Goal: Information Seeking & Learning: Learn about a topic

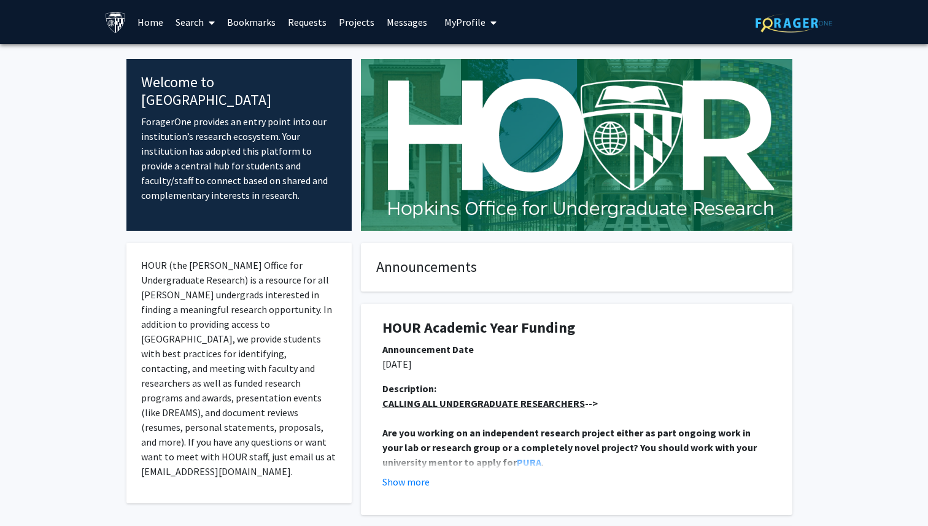
click at [203, 20] on link "Search" at bounding box center [195, 22] width 52 height 43
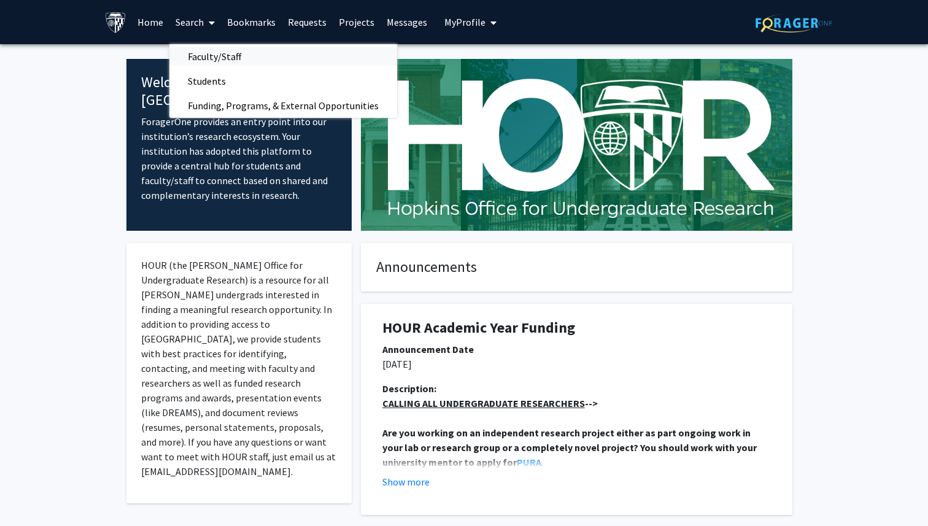
click at [244, 61] on span "Faculty/Staff" at bounding box center [214, 56] width 90 height 25
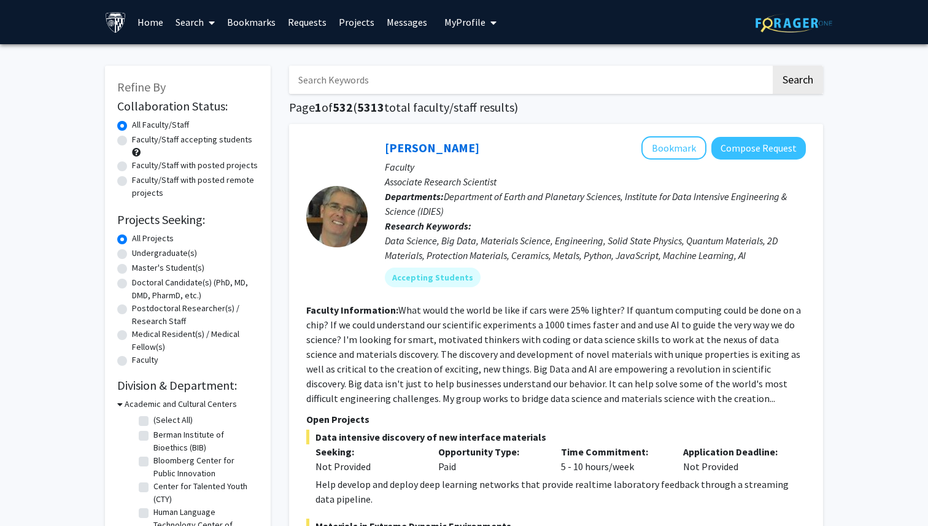
click at [132, 253] on label "Undergraduate(s)" at bounding box center [164, 253] width 65 height 13
click at [132, 253] on input "Undergraduate(s)" at bounding box center [136, 251] width 8 height 8
radio input "true"
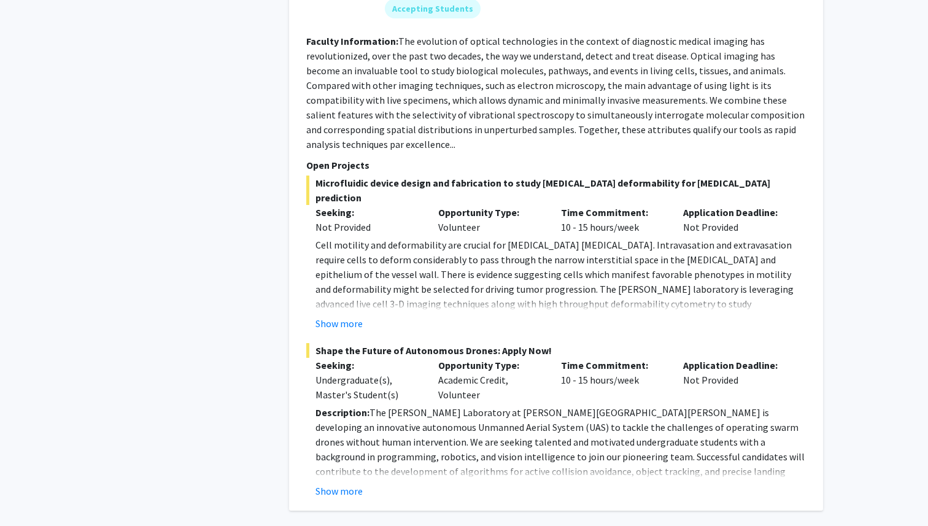
scroll to position [5250, 0]
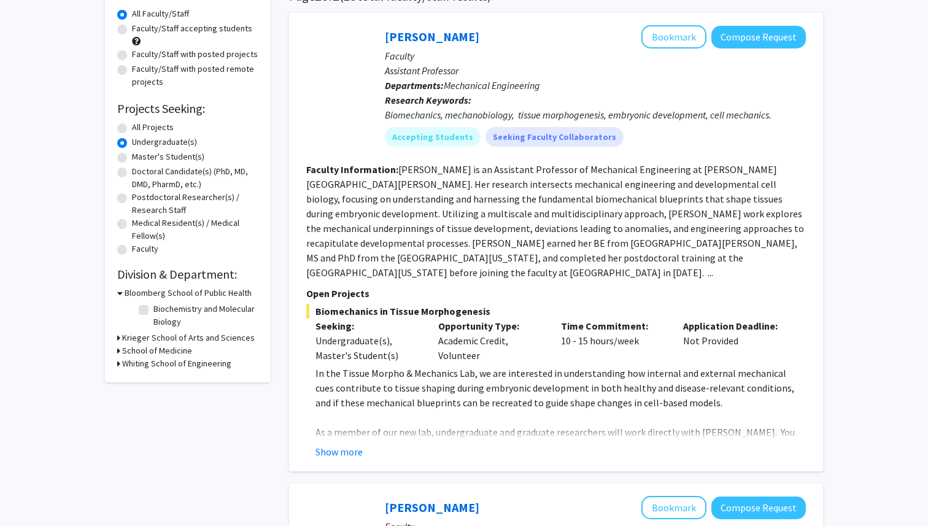
scroll to position [112, 0]
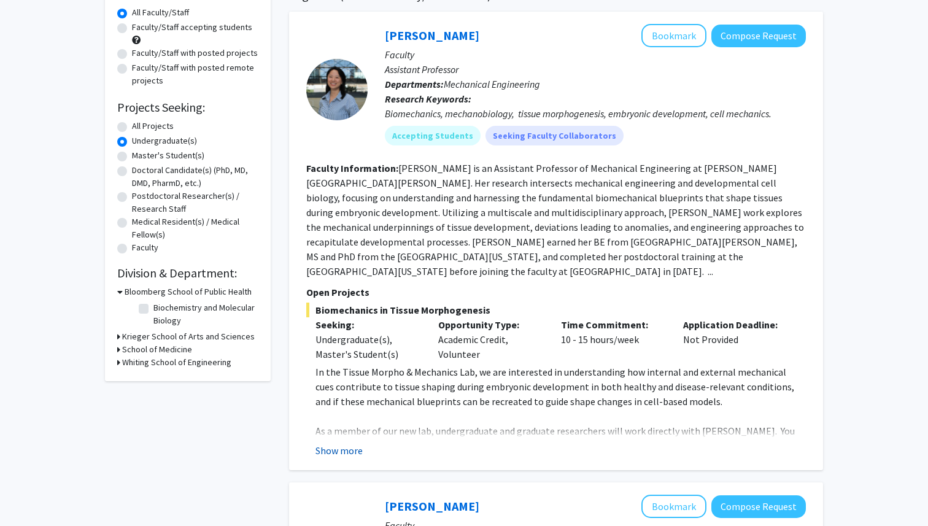
click at [336, 443] on button "Show more" at bounding box center [338, 450] width 47 height 15
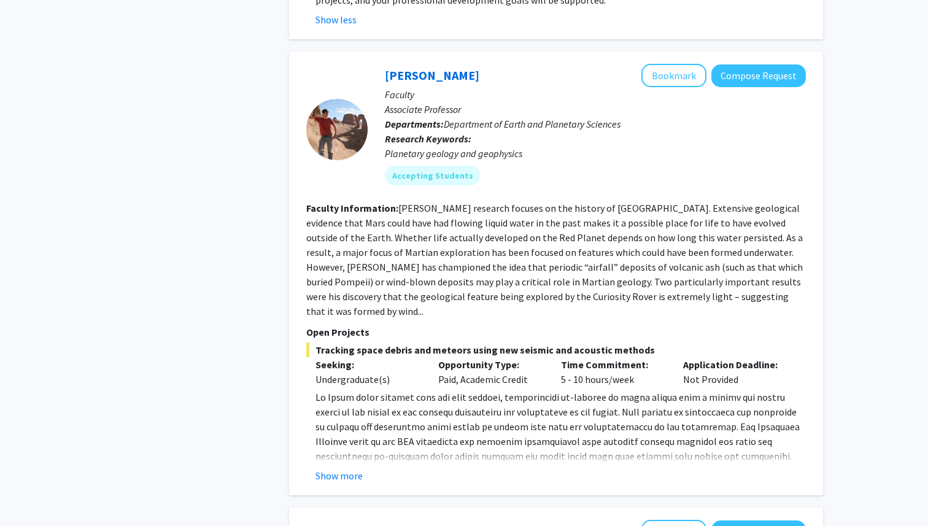
scroll to position [935, 0]
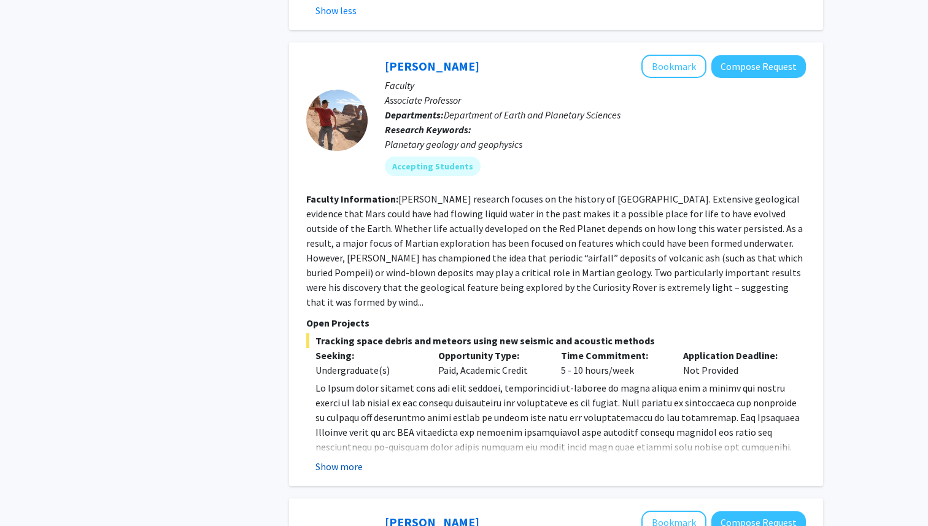
click at [342, 459] on button "Show more" at bounding box center [338, 466] width 47 height 15
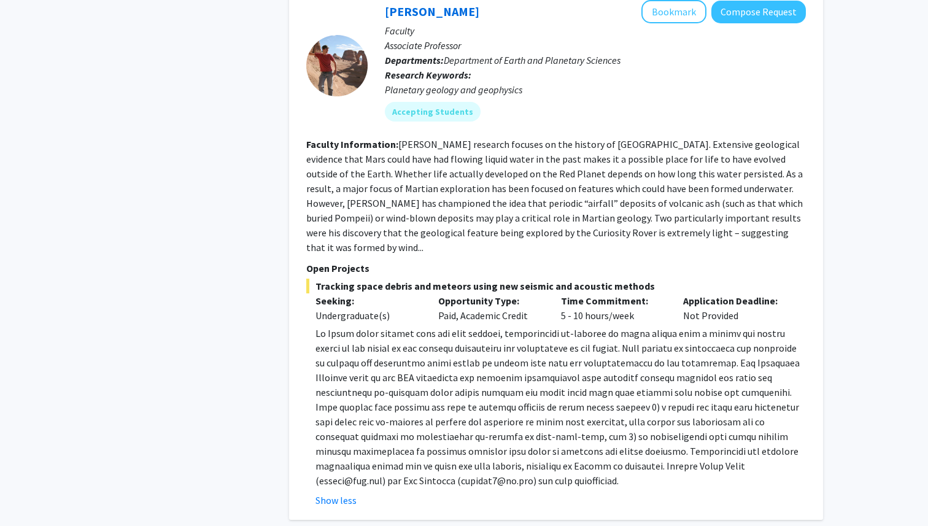
scroll to position [990, 0]
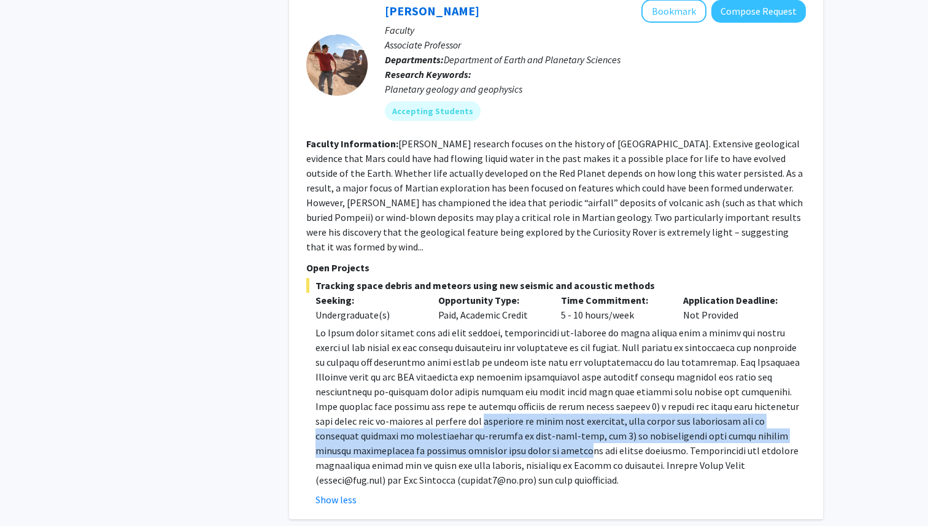
drag, startPoint x: 374, startPoint y: 394, endPoint x: 430, endPoint y: 423, distance: 63.4
click at [430, 423] on p at bounding box center [560, 406] width 490 height 162
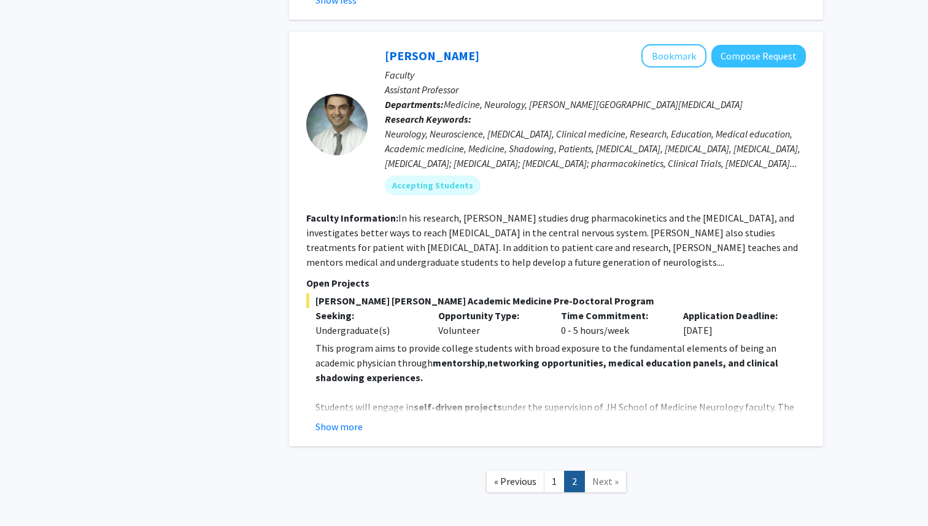
scroll to position [1505, 0]
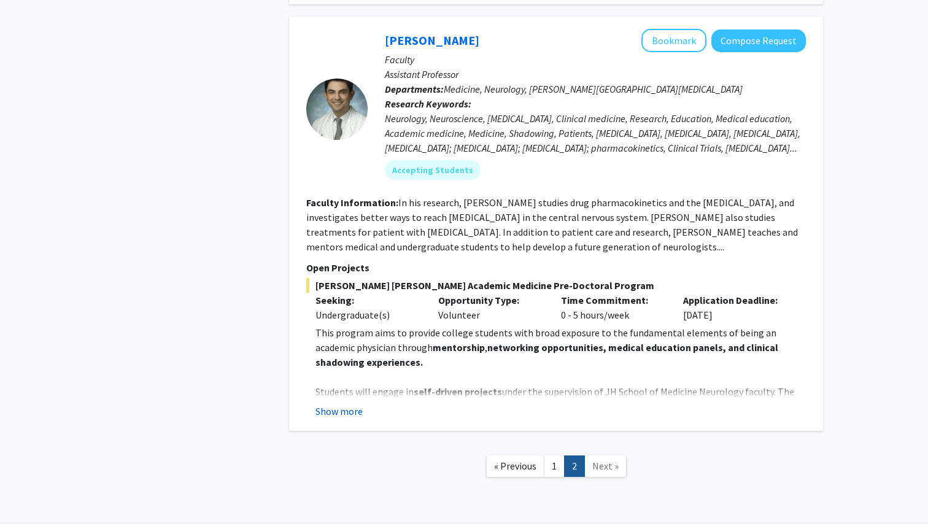
click at [350, 404] on button "Show more" at bounding box center [338, 411] width 47 height 15
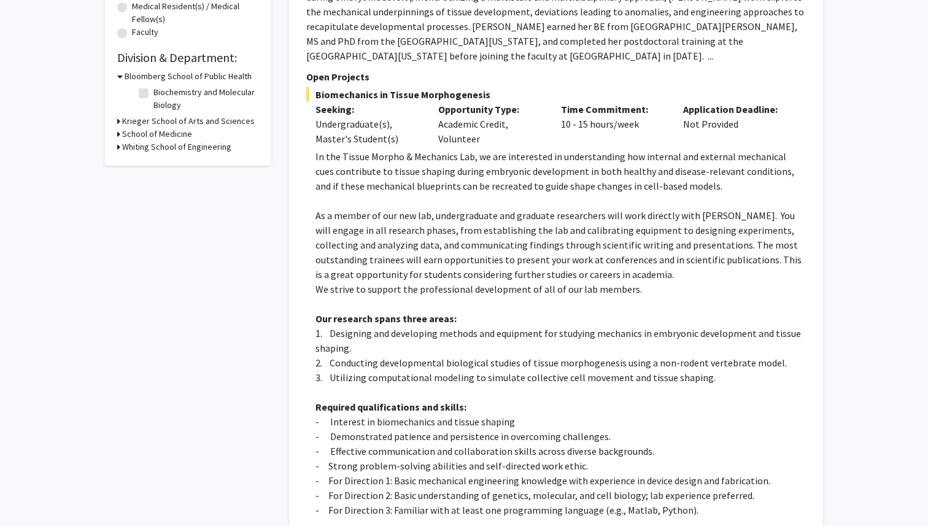
scroll to position [0, 0]
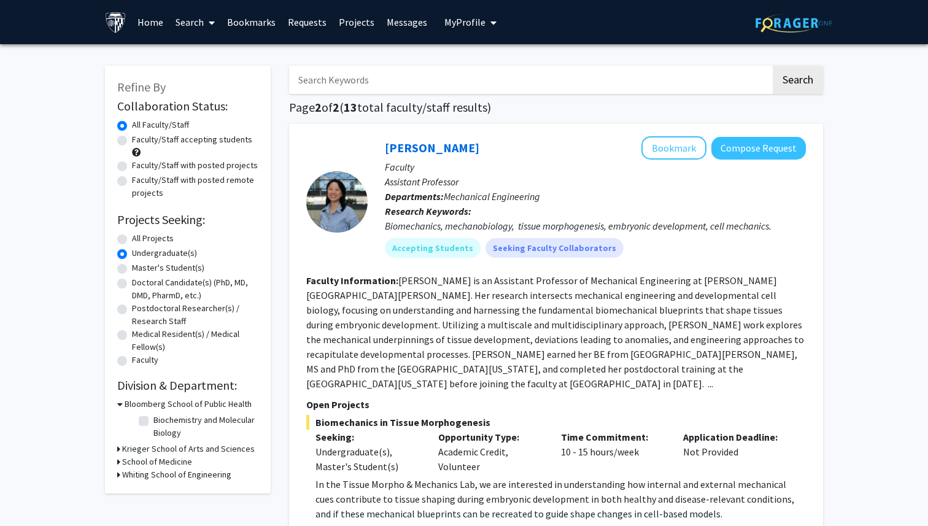
click at [132, 252] on label "Undergraduate(s)" at bounding box center [164, 253] width 65 height 13
click at [132, 252] on input "Undergraduate(s)" at bounding box center [136, 251] width 8 height 8
click at [132, 242] on label "All Projects" at bounding box center [153, 238] width 42 height 13
click at [132, 240] on input "All Projects" at bounding box center [136, 236] width 8 height 8
radio input "true"
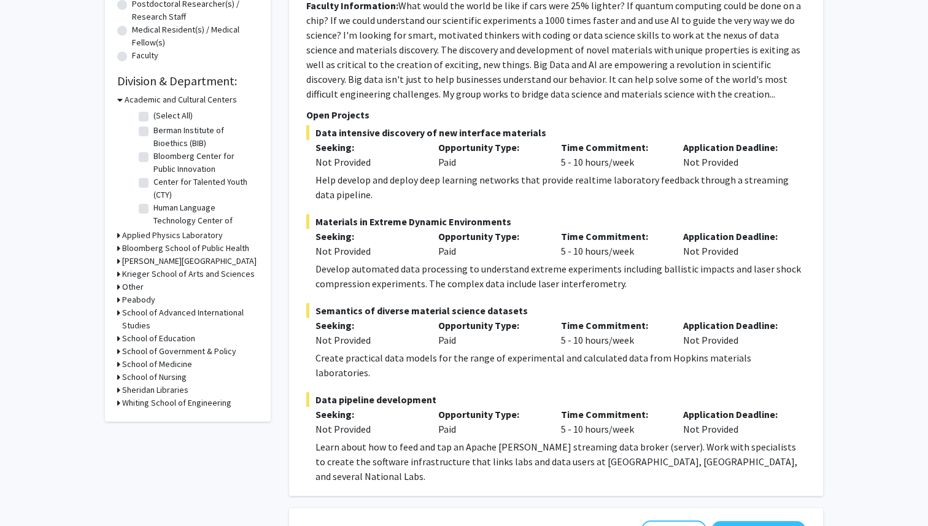
scroll to position [311, 0]
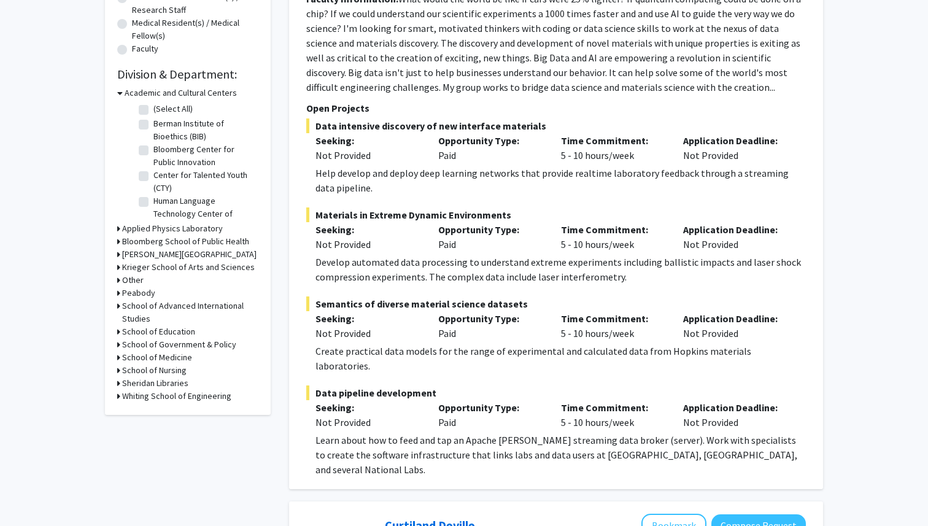
click at [144, 397] on h3 "Whiting School of Engineering" at bounding box center [176, 396] width 109 height 13
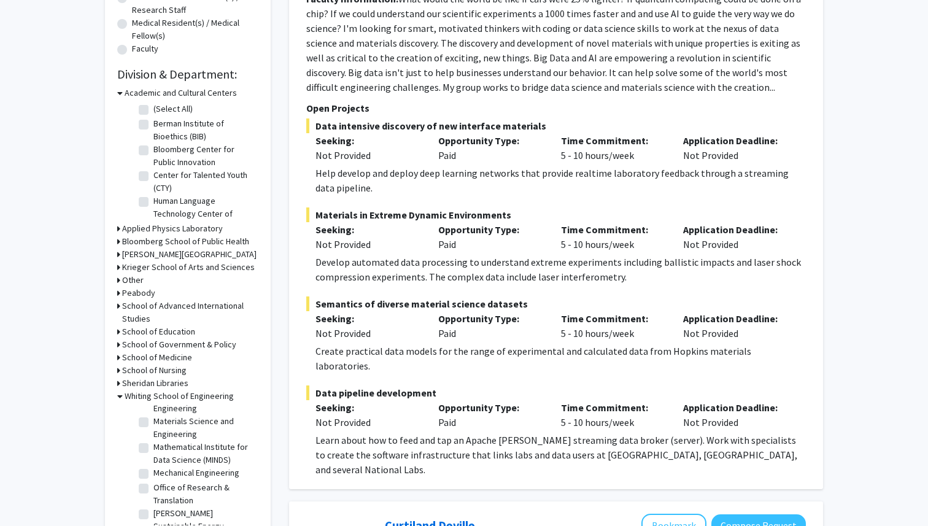
scroll to position [590, 0]
click at [153, 463] on label "Mechanical Engineering" at bounding box center [196, 462] width 86 height 13
click at [153, 463] on input "Mechanical Engineering" at bounding box center [157, 460] width 8 height 8
checkbox input "true"
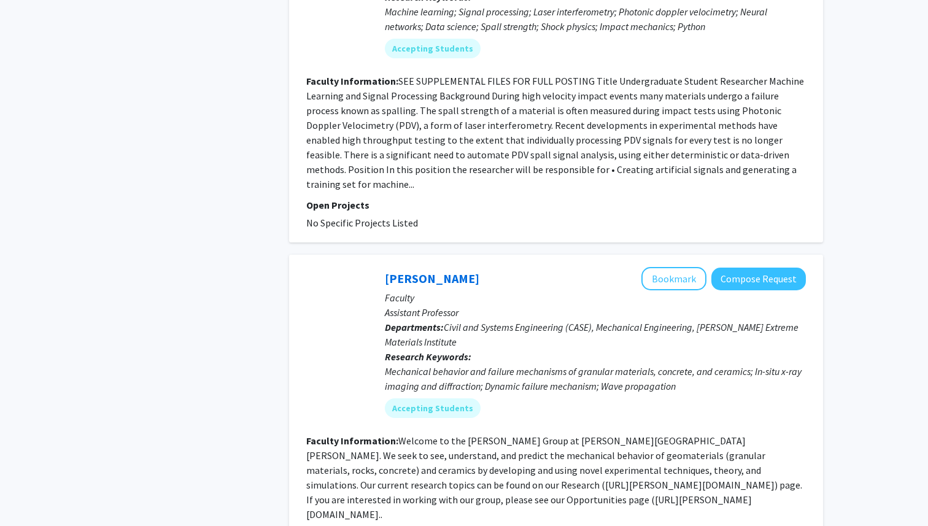
scroll to position [3235, 0]
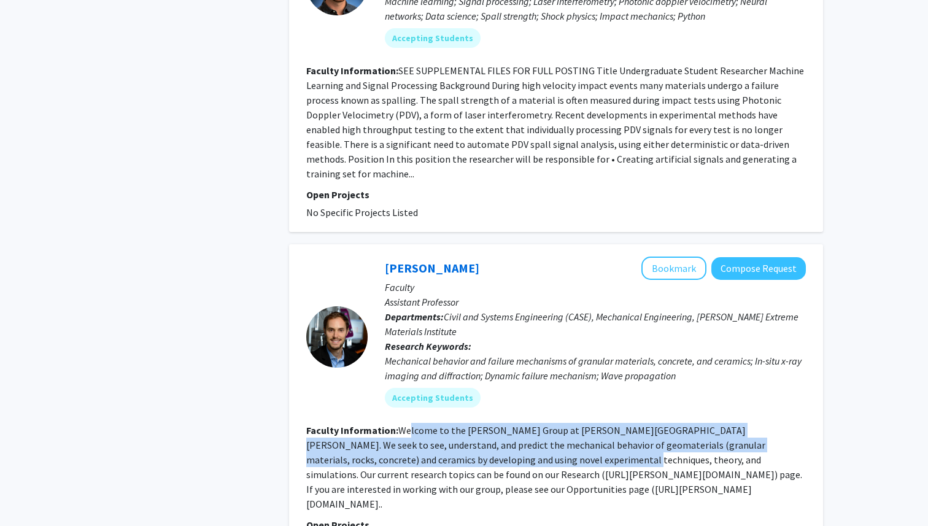
drag, startPoint x: 409, startPoint y: 353, endPoint x: 467, endPoint y: 387, distance: 66.8
click at [467, 424] on fg-read-more "Welcome to the [PERSON_NAME] Group at [PERSON_NAME][GEOGRAPHIC_DATA][PERSON_NAM…" at bounding box center [554, 467] width 496 height 86
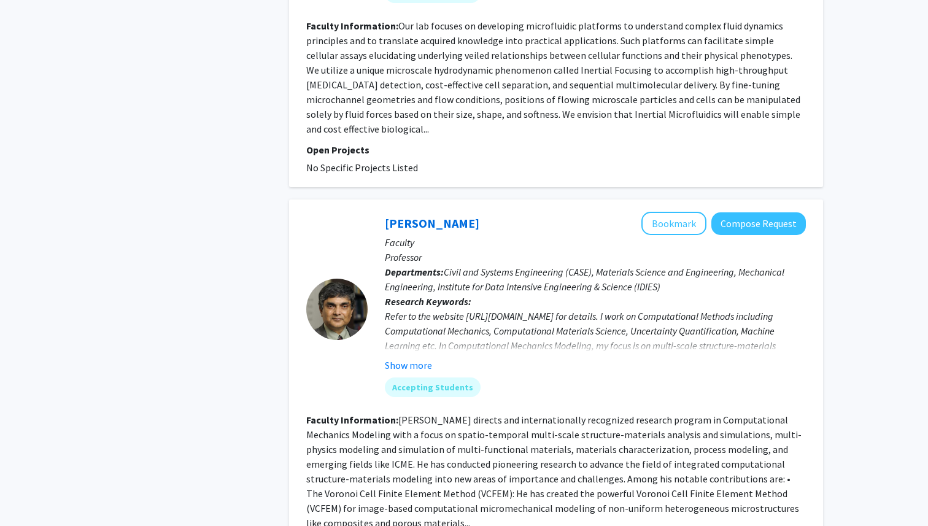
scroll to position [3985, 0]
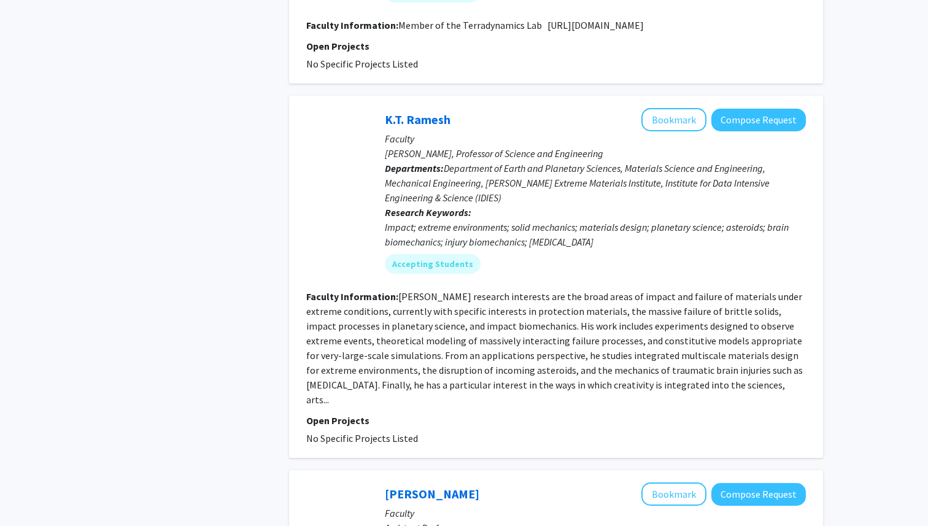
scroll to position [607, 0]
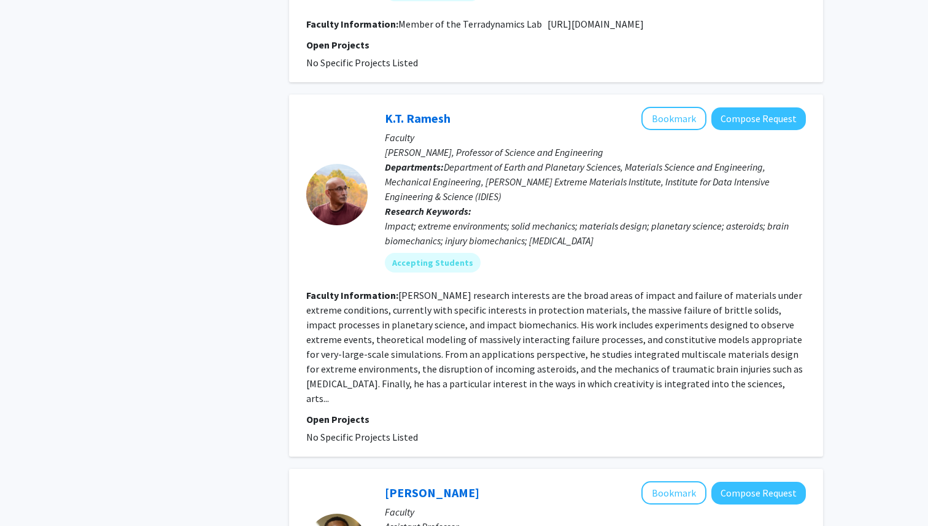
click at [712, 386] on fg-read-more "[PERSON_NAME] research interests are the broad areas of impact and failure of m…" at bounding box center [554, 346] width 496 height 115
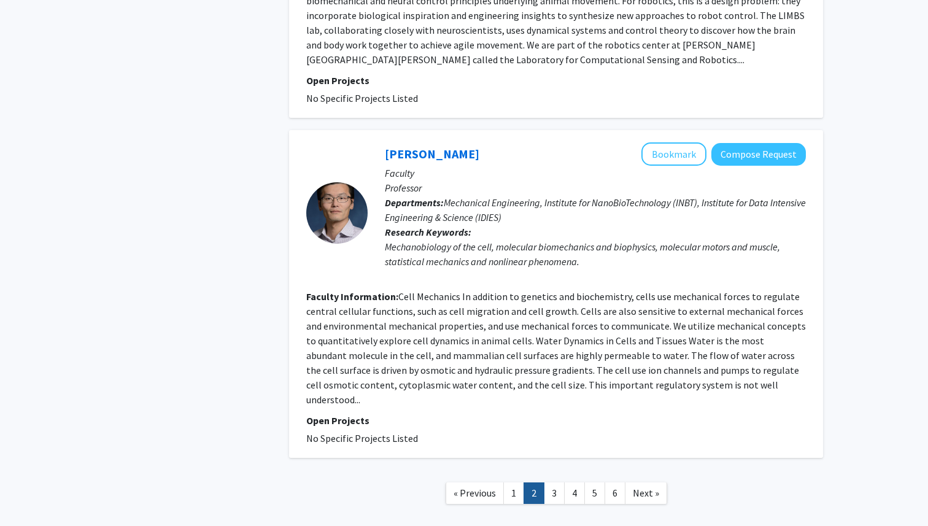
scroll to position [2507, 0]
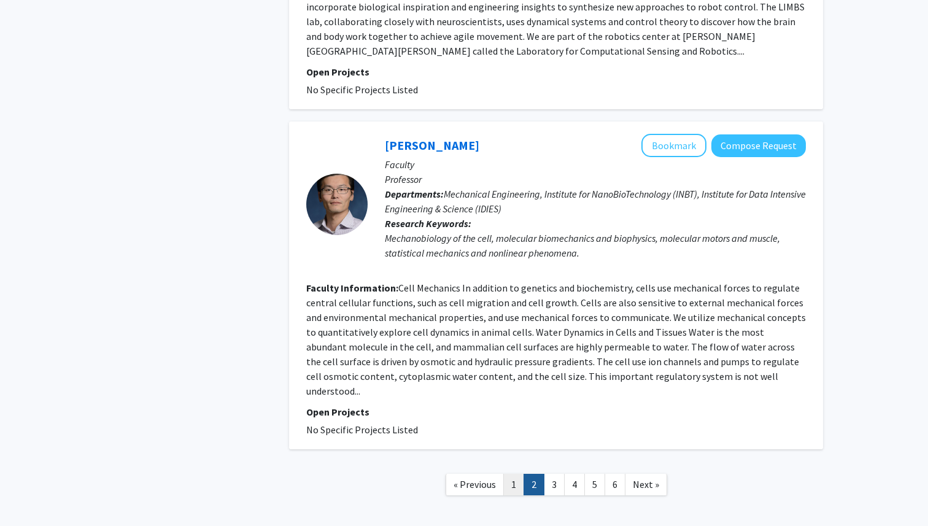
click at [514, 474] on link "1" at bounding box center [513, 484] width 21 height 21
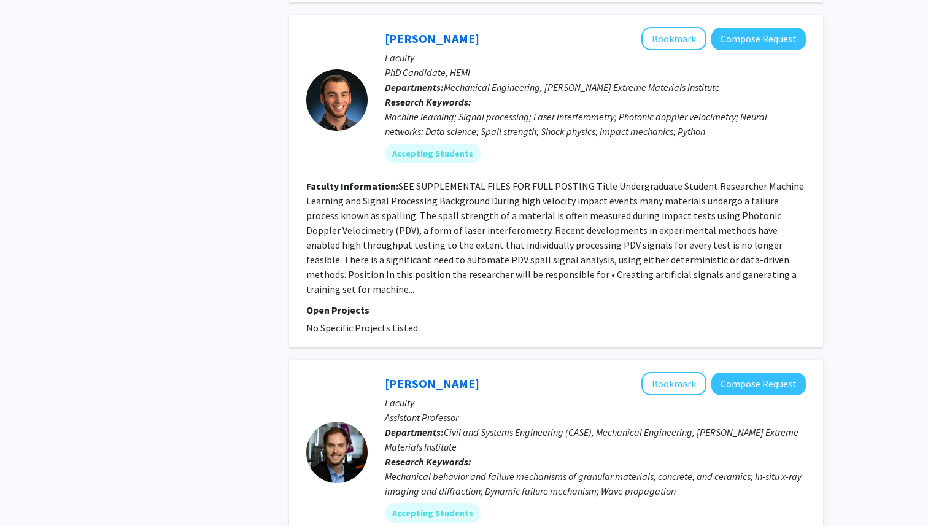
scroll to position [3133, 0]
